Goal: Task Accomplishment & Management: Use online tool/utility

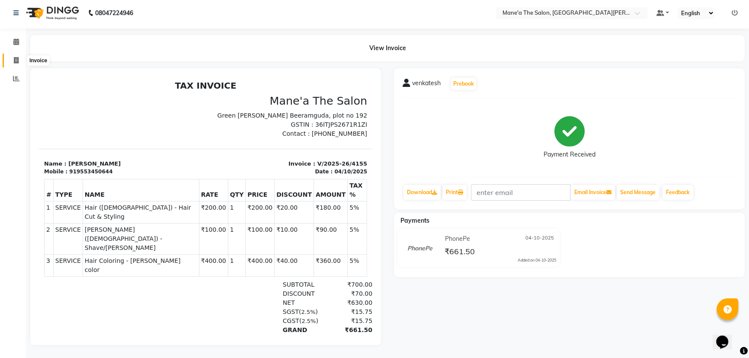
click at [17, 56] on span at bounding box center [16, 61] width 15 height 10
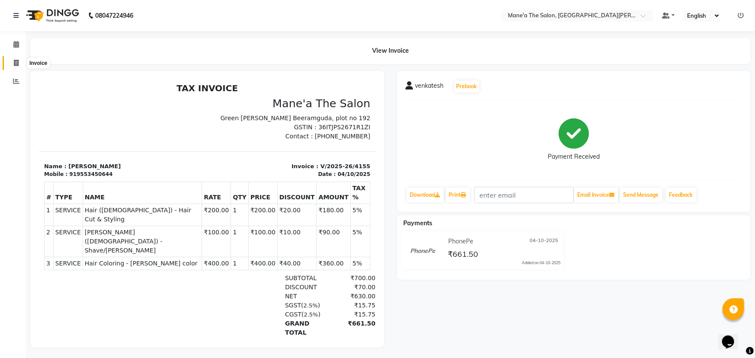
select select "7205"
select select "service"
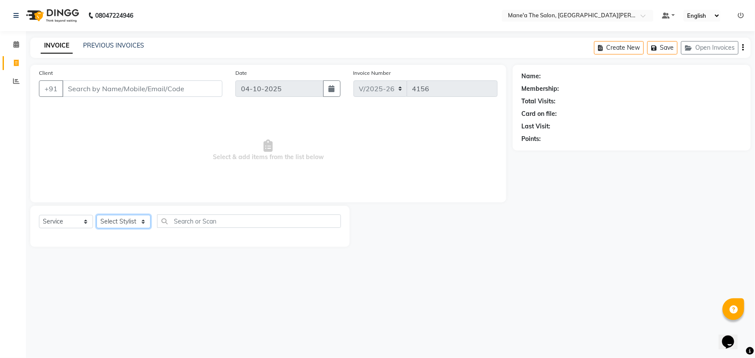
click at [134, 224] on select "Select Stylist Anil Faeam Junaid New Manager [PERSON_NAME] Owner Rani [PERSON_N…" at bounding box center [123, 221] width 54 height 13
select select "85411"
click at [96, 215] on select "Select Stylist Anil Faeam Junaid New Manager [PERSON_NAME] Owner Rani [PERSON_N…" at bounding box center [123, 221] width 54 height 13
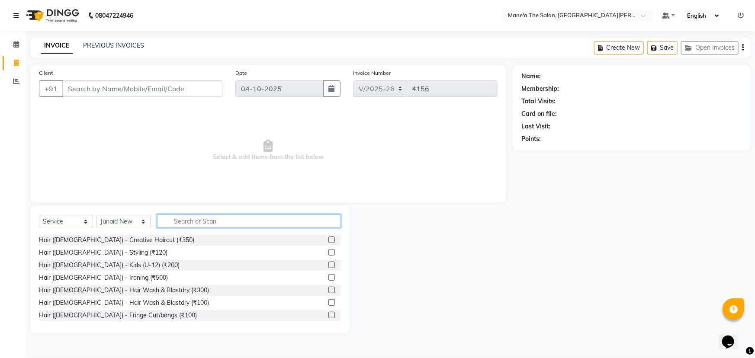
click at [191, 219] on input "text" at bounding box center [249, 221] width 184 height 13
click at [186, 225] on input "text" at bounding box center [249, 221] width 184 height 13
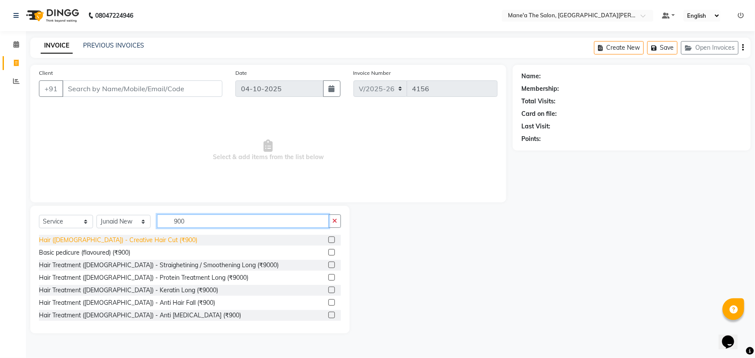
type input "900"
click at [144, 244] on div "Hair ([DEMOGRAPHIC_DATA]) - Creative Hair Cut (₹900)" at bounding box center [118, 240] width 158 height 9
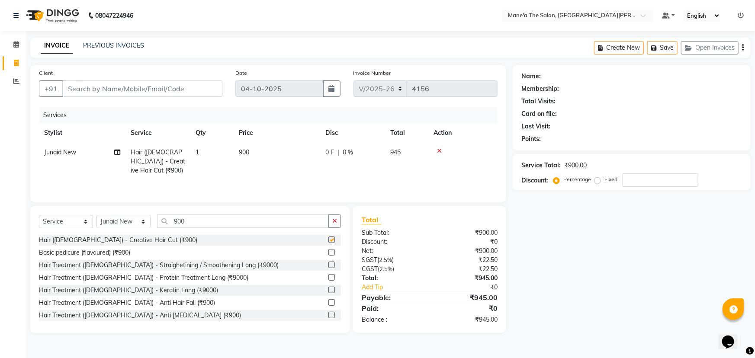
checkbox input "false"
click at [180, 92] on input "Client" at bounding box center [142, 88] width 160 height 16
click at [111, 91] on input "Client" at bounding box center [142, 88] width 160 height 16
click at [175, 91] on input "Client" at bounding box center [142, 88] width 160 height 16
type input "9"
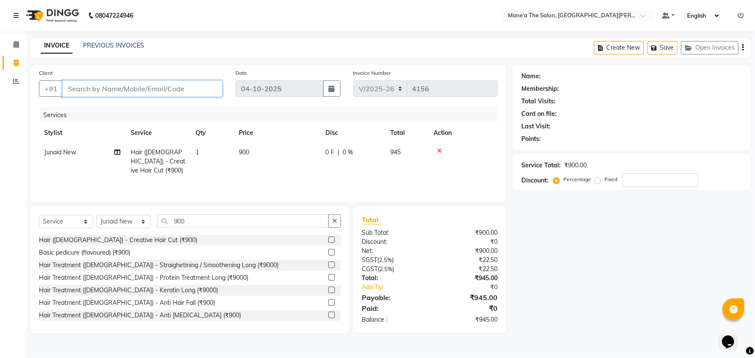
type input "0"
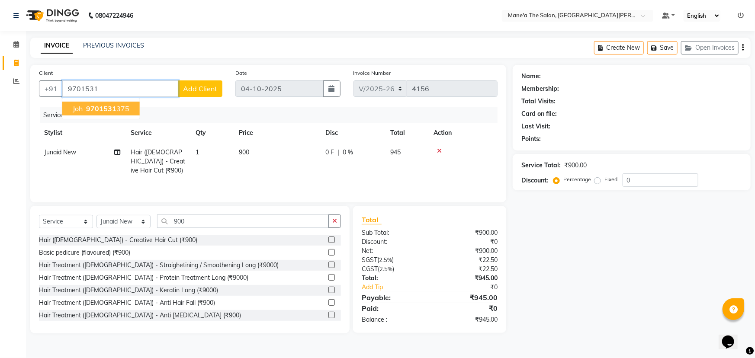
click at [119, 109] on ngb-highlight "9701531 375" at bounding box center [106, 108] width 45 height 9
type input "9701531375"
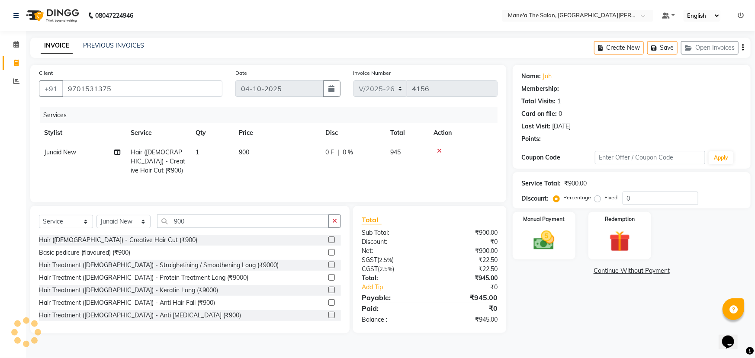
type input "15"
select select "1: Object"
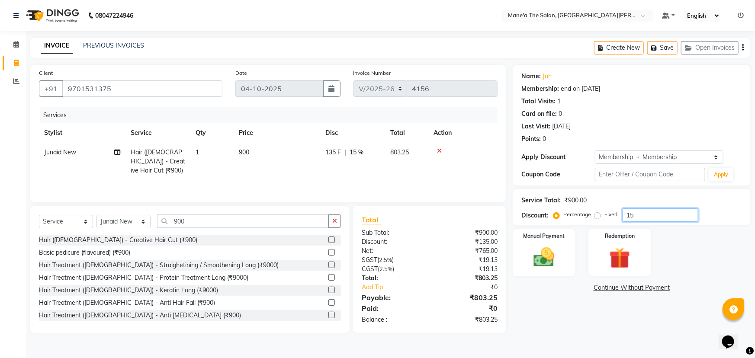
click at [652, 216] on input "15" at bounding box center [661, 215] width 76 height 13
type input "1"
type input "10"
click at [569, 255] on div "Manual Payment" at bounding box center [543, 253] width 65 height 50
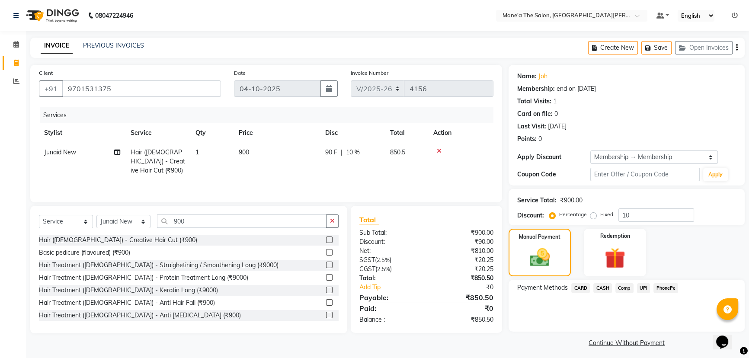
click at [663, 290] on span "PhonePe" at bounding box center [666, 288] width 25 height 10
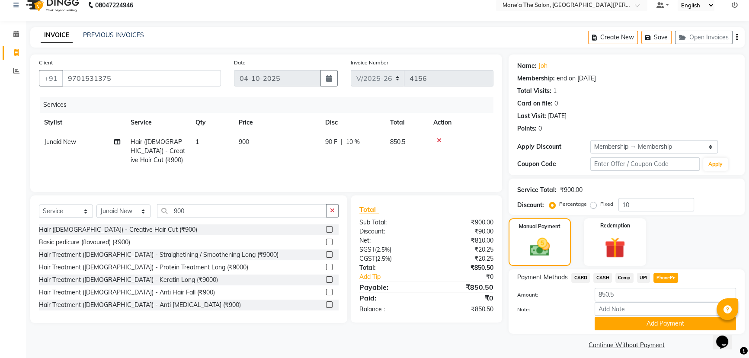
scroll to position [16, 0]
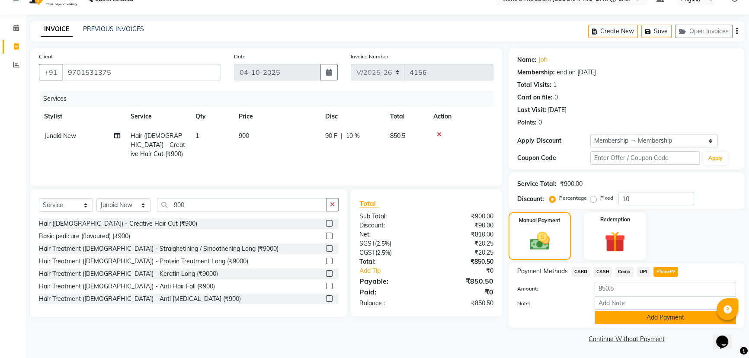
click at [658, 316] on button "Add Payment" at bounding box center [665, 317] width 141 height 13
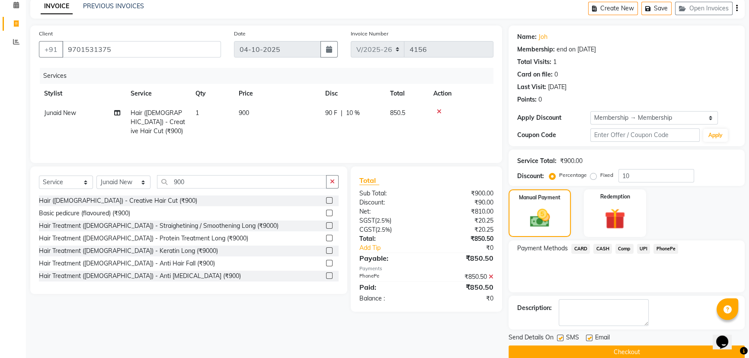
scroll to position [52, 0]
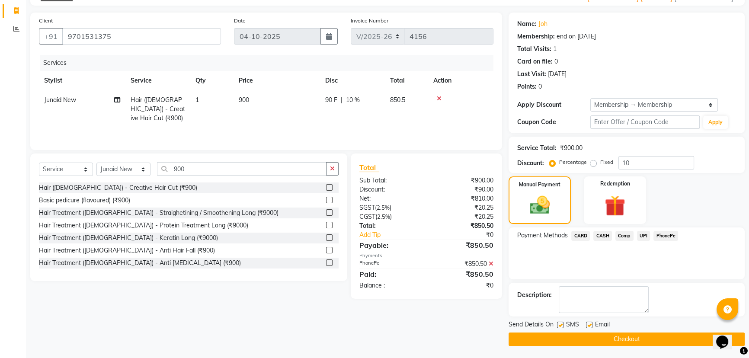
click at [650, 339] on button "Checkout" at bounding box center [627, 339] width 236 height 13
